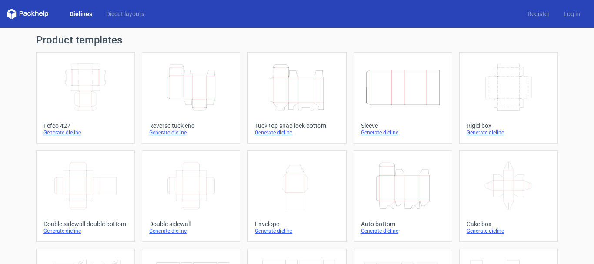
click at [70, 133] on div "Generate dieline" at bounding box center [86, 132] width 84 height 7
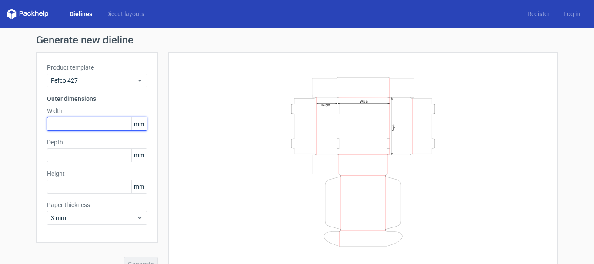
click at [78, 129] on input "text" at bounding box center [97, 124] width 100 height 14
type input "241"
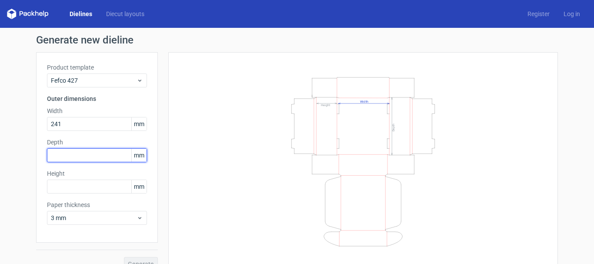
click at [71, 156] on input "text" at bounding box center [97, 155] width 100 height 14
type input "161"
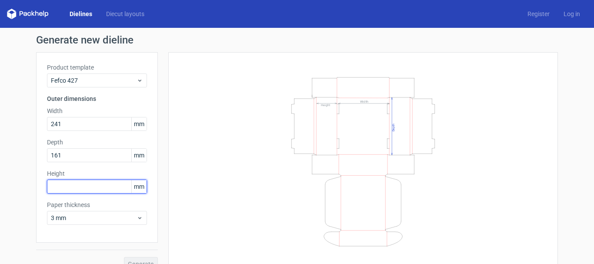
click at [96, 186] on input "text" at bounding box center [97, 187] width 100 height 14
type input "53"
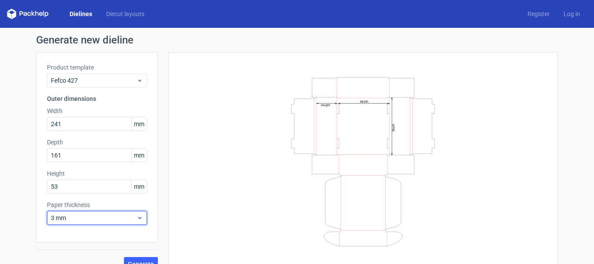
click at [81, 215] on span "3 mm" at bounding box center [94, 218] width 86 height 9
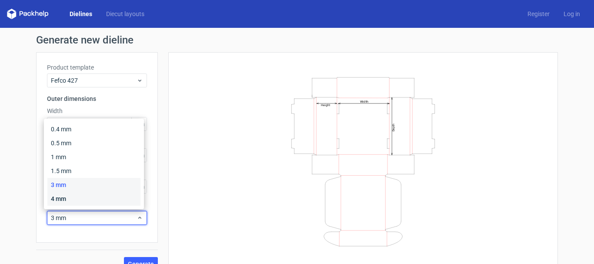
click at [90, 194] on div "4 mm" at bounding box center [93, 199] width 93 height 14
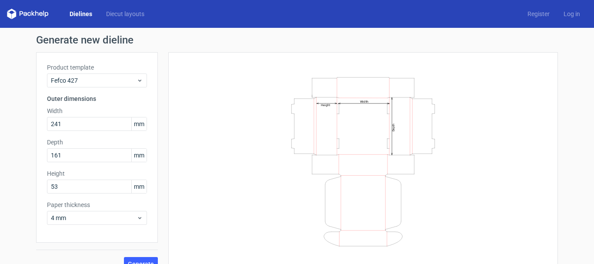
scroll to position [14, 0]
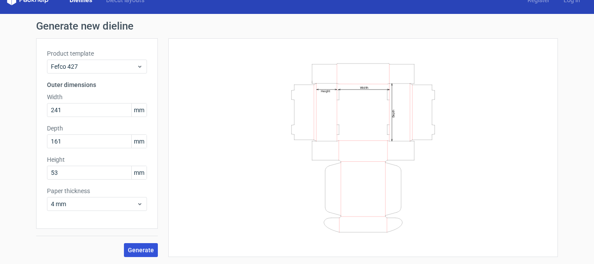
click at [138, 247] on span "Generate" at bounding box center [141, 250] width 26 height 6
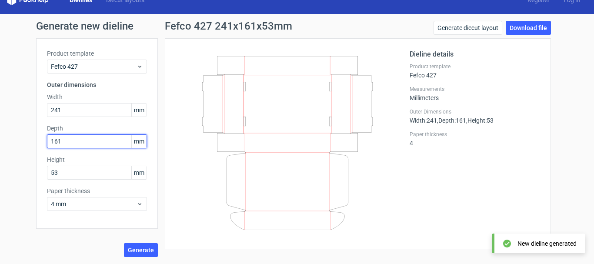
drag, startPoint x: 58, startPoint y: 142, endPoint x: 55, endPoint y: 149, distance: 7.6
click at [55, 149] on div "Product template Fefco 427 Outer dimensions Width 241 mm Depth 161 mm Height 53…" at bounding box center [97, 133] width 122 height 191
type input "163"
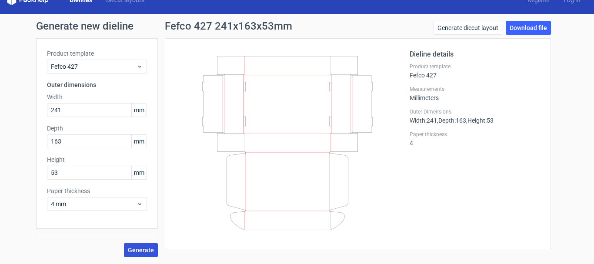
click at [137, 248] on span "Generate" at bounding box center [141, 250] width 26 height 6
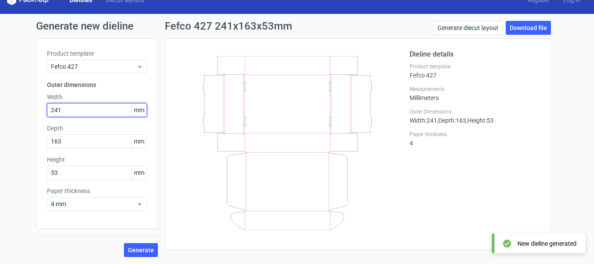
drag, startPoint x: 60, startPoint y: 112, endPoint x: 56, endPoint y: 117, distance: 6.2
click at [56, 117] on input "241" at bounding box center [97, 110] width 100 height 14
type input "243"
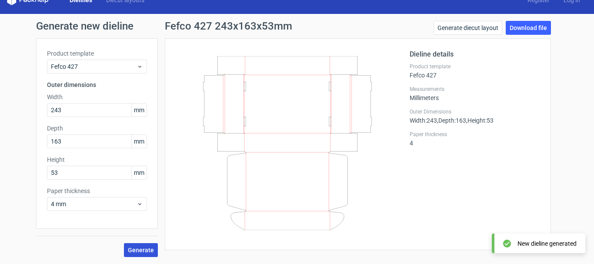
click at [132, 250] on span "Generate" at bounding box center [141, 250] width 26 height 6
click at [528, 23] on link "Download file" at bounding box center [528, 28] width 45 height 14
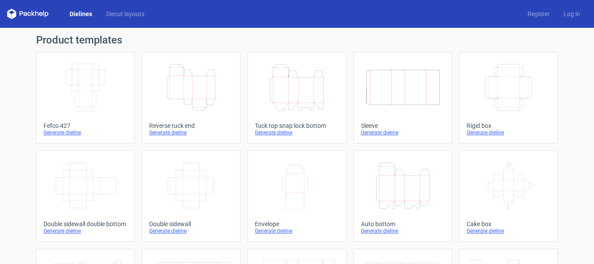
click at [68, 133] on div "Generate dieline" at bounding box center [86, 132] width 84 height 7
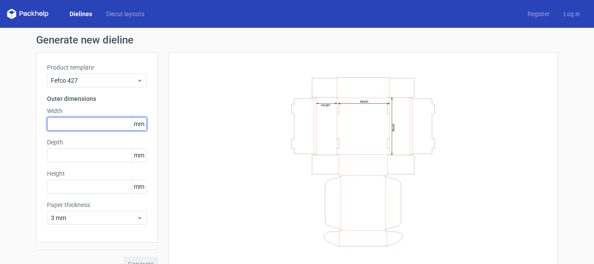
click at [75, 121] on input "text" at bounding box center [97, 124] width 100 height 14
type input "1"
type input "231"
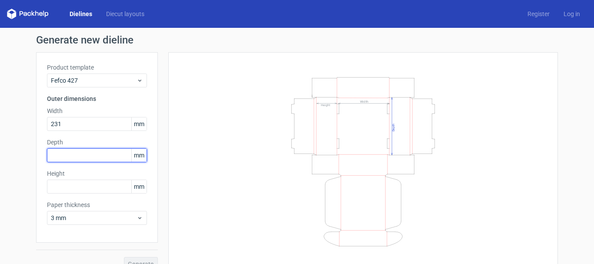
click at [59, 158] on input "text" at bounding box center [97, 155] width 100 height 14
type input "161"
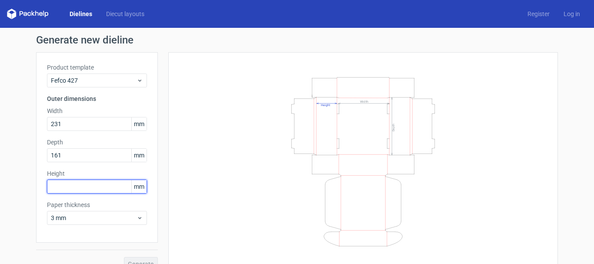
click at [71, 184] on input "text" at bounding box center [97, 187] width 100 height 14
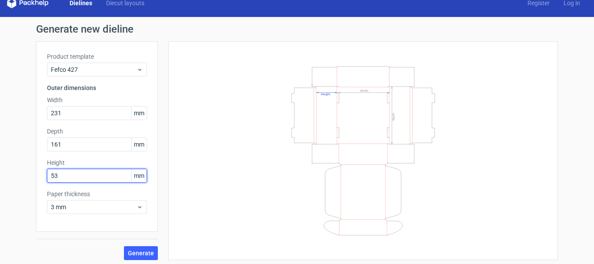
scroll to position [14, 0]
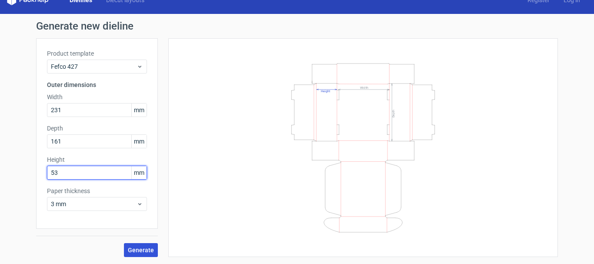
type input "53"
click at [129, 249] on span "Generate" at bounding box center [141, 250] width 26 height 6
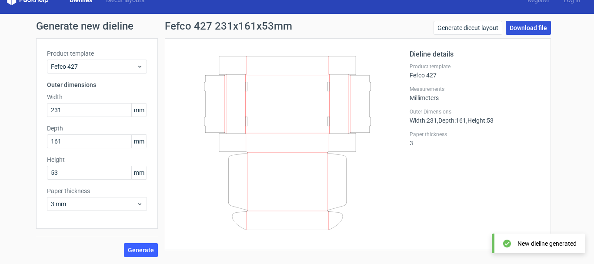
click at [517, 28] on link "Download file" at bounding box center [528, 28] width 45 height 14
